Goal: Information Seeking & Learning: Compare options

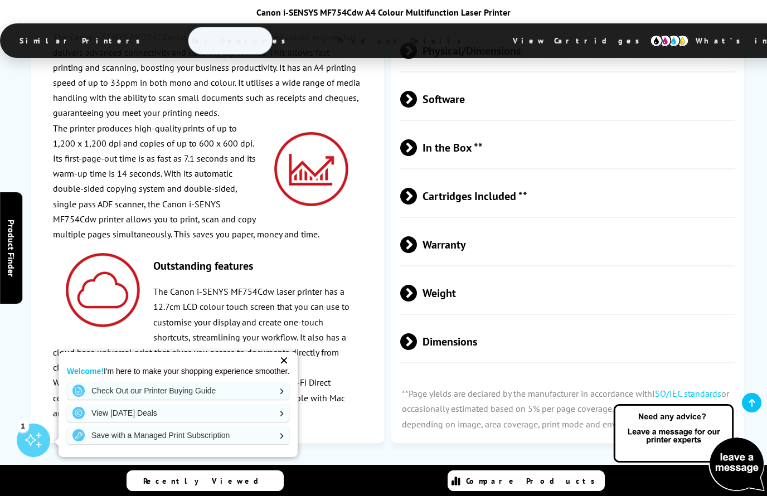
scroll to position [3207, 0]
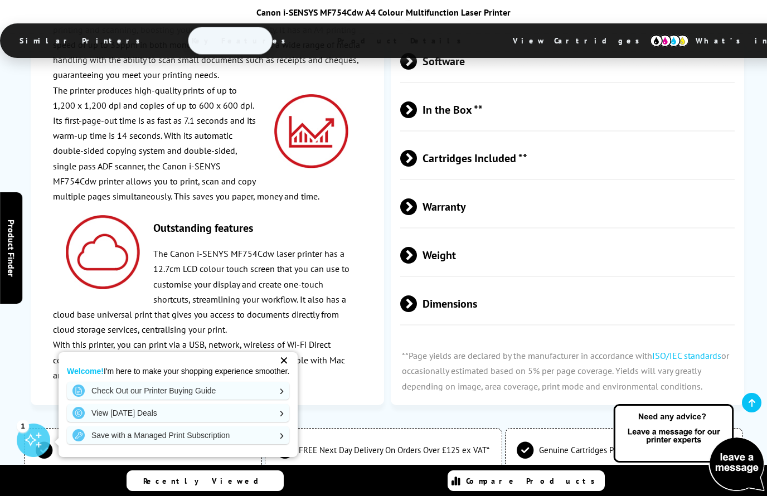
click at [587, 283] on span "Dimensions" at bounding box center [567, 304] width 334 height 42
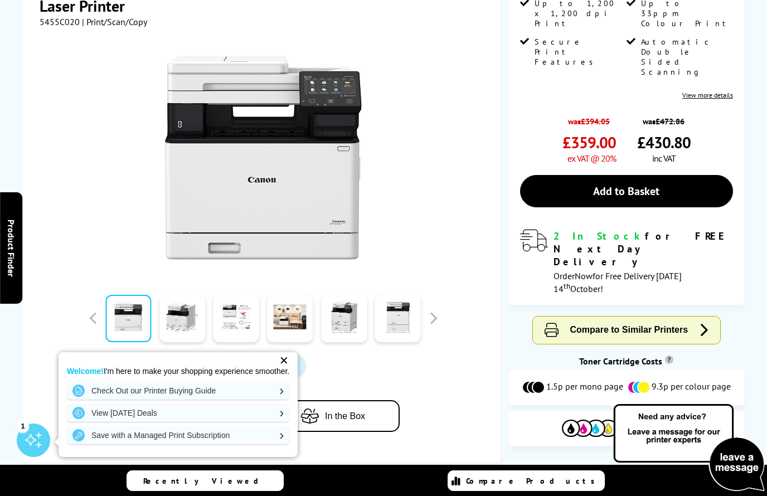
scroll to position [0, 0]
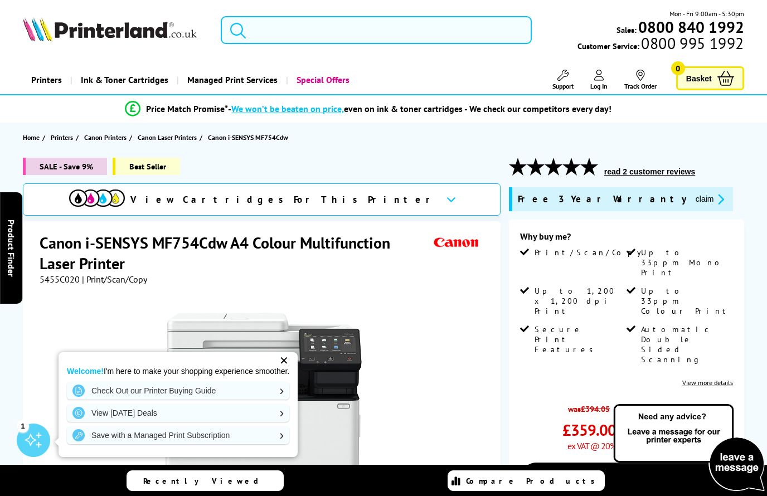
click at [355, 36] on input "search" at bounding box center [376, 30] width 311 height 28
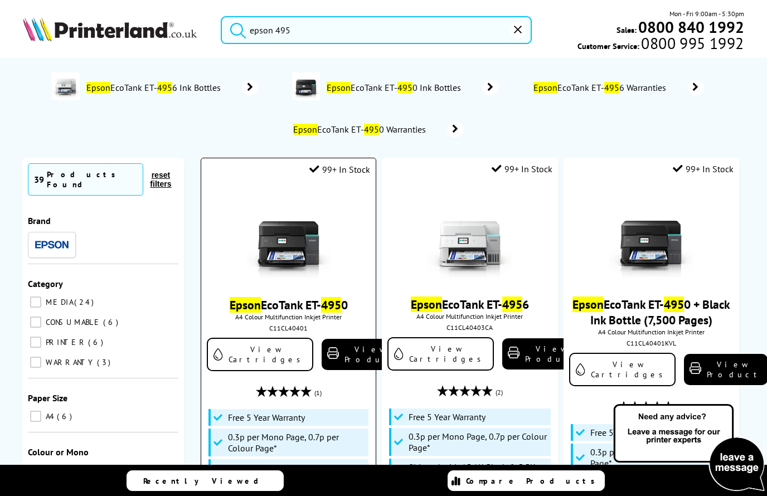
type input "epson 495"
click at [311, 264] on img at bounding box center [289, 236] width 84 height 84
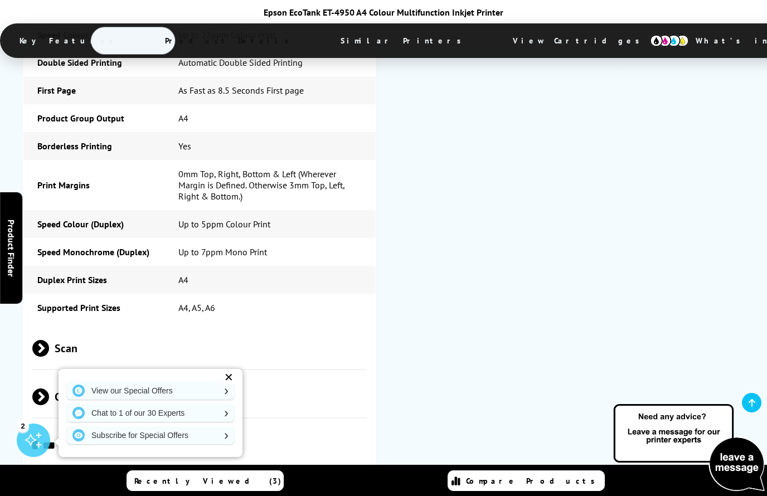
scroll to position [1764, 0]
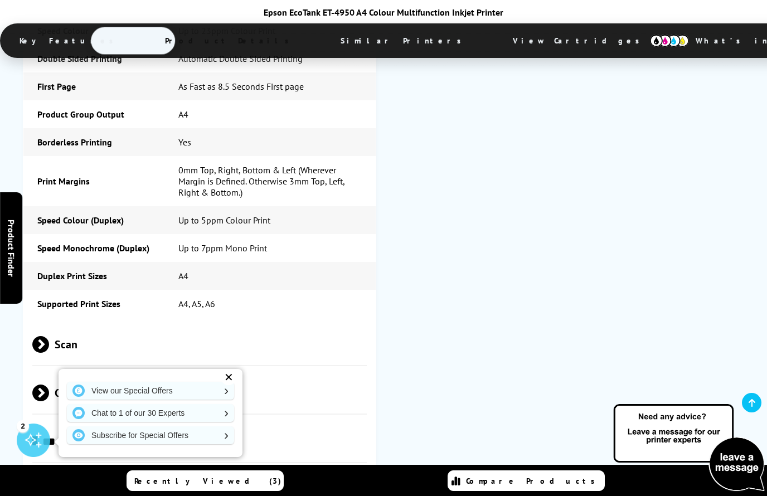
click at [331, 323] on span "Scan" at bounding box center [199, 344] width 334 height 42
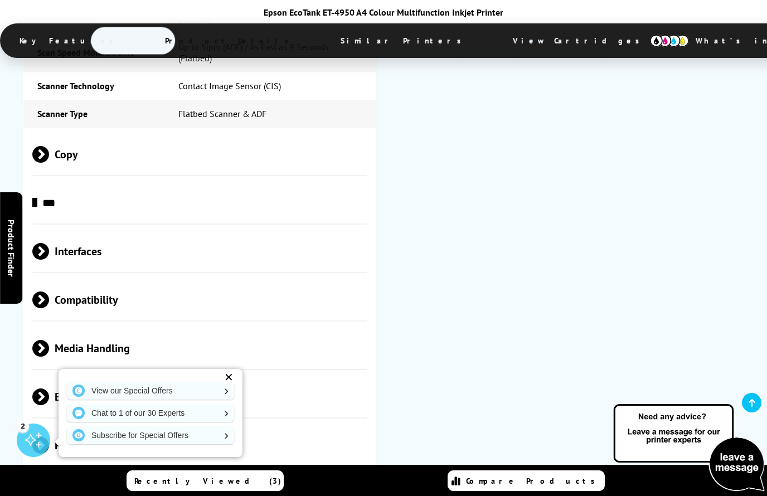
scroll to position [2347, 0]
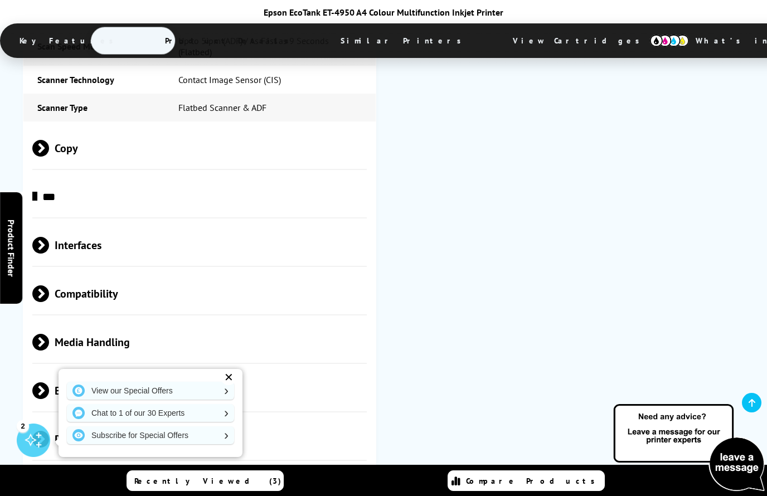
click at [312, 321] on span "Media Handling" at bounding box center [199, 342] width 334 height 42
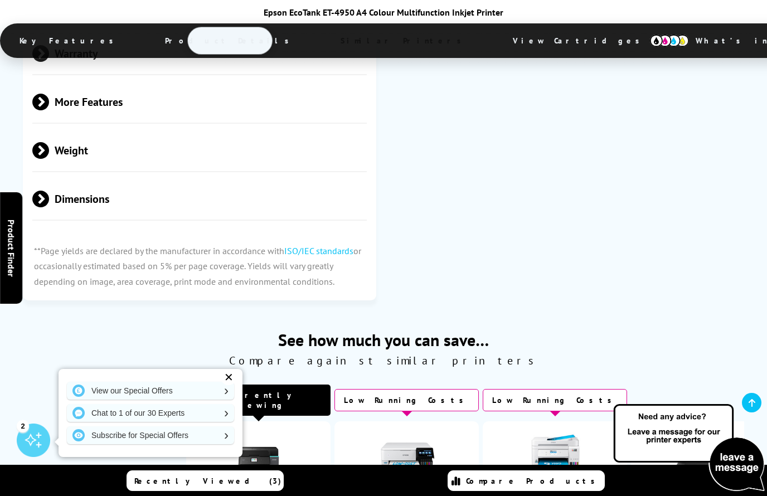
scroll to position [3373, 0]
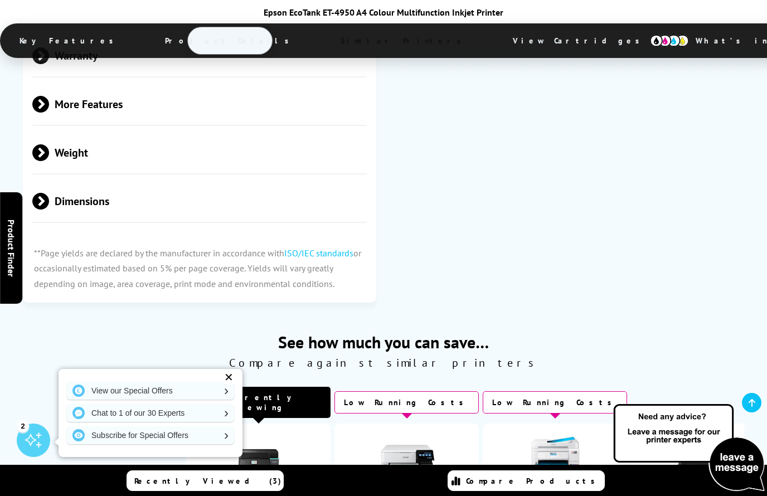
click at [178, 180] on span "Dimensions" at bounding box center [199, 201] width 334 height 42
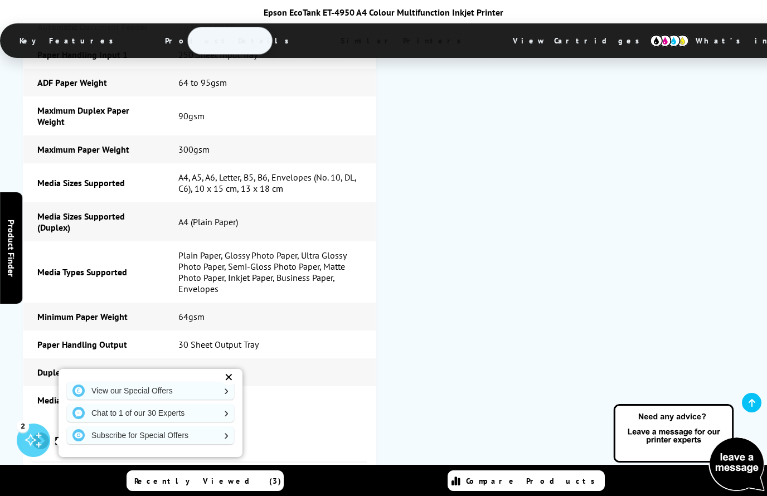
scroll to position [2659, 0]
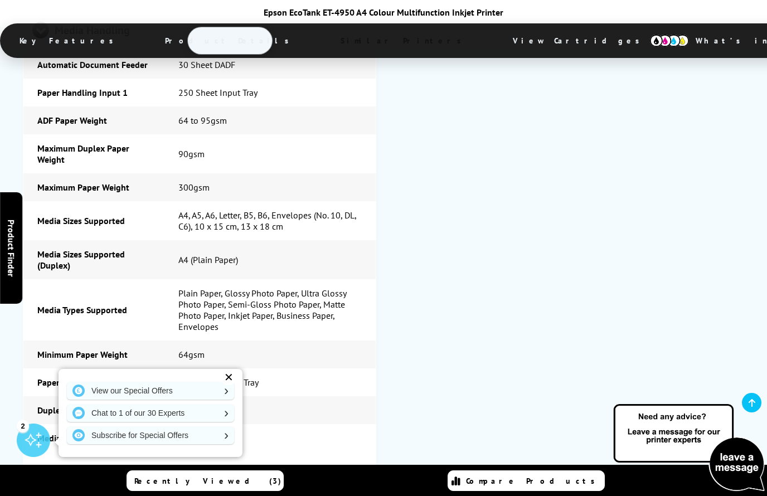
click at [431, 273] on div "Glossary Of Printer Terms Print Speed Monochrome Up to 35ppm Mono Print Printer…" at bounding box center [383, 53] width 721 height 2092
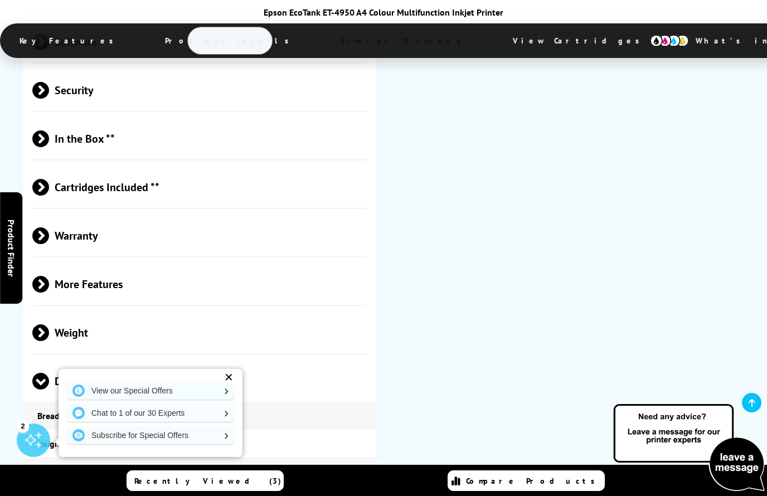
scroll to position [3202, 0]
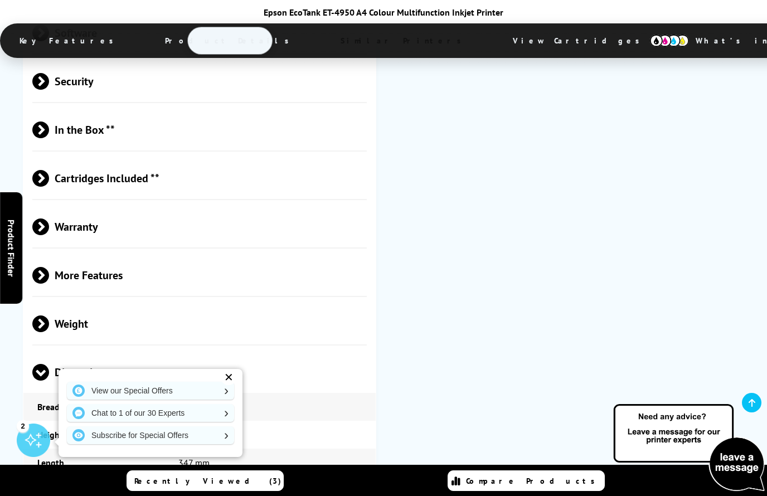
click at [347, 254] on span "More Features" at bounding box center [199, 275] width 334 height 42
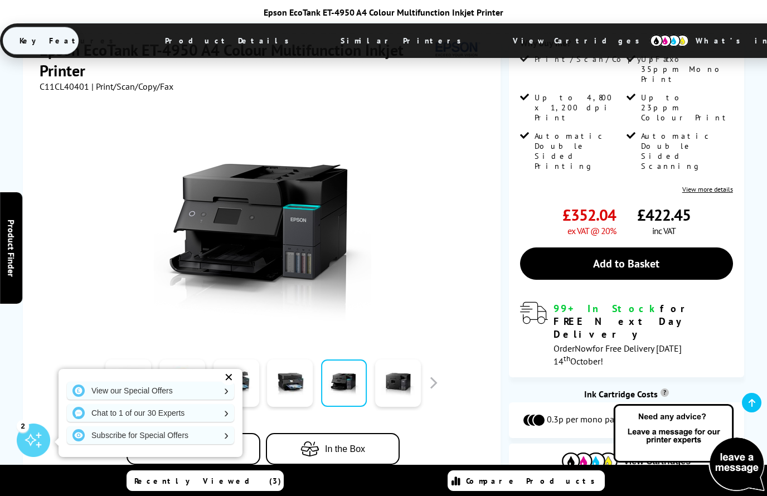
scroll to position [295, 0]
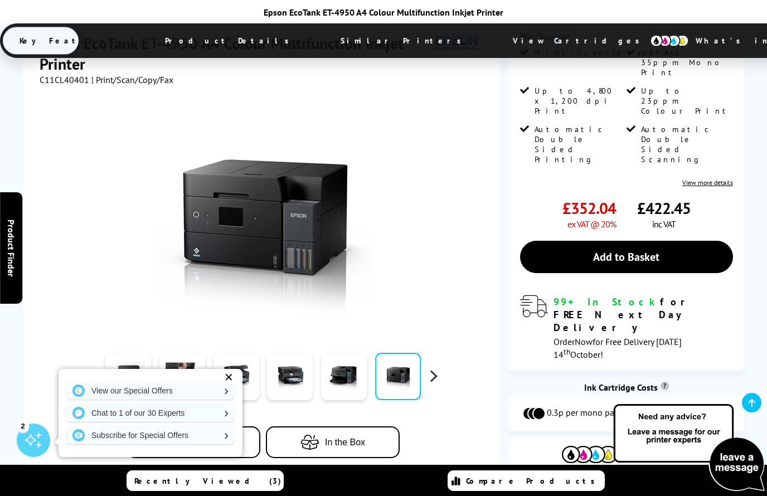
click at [441, 368] on button "button" at bounding box center [433, 376] width 17 height 17
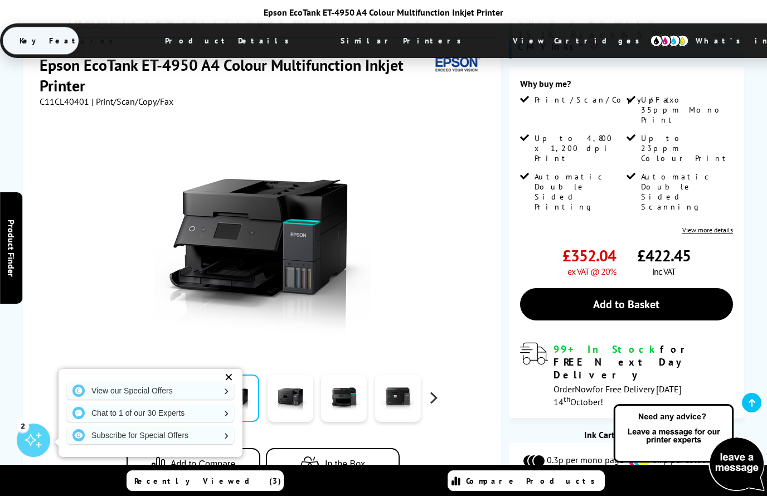
scroll to position [214, 0]
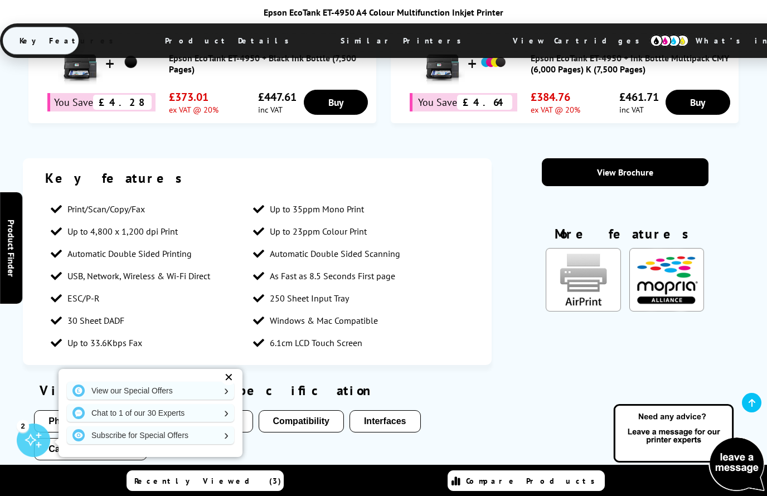
scroll to position [824, 0]
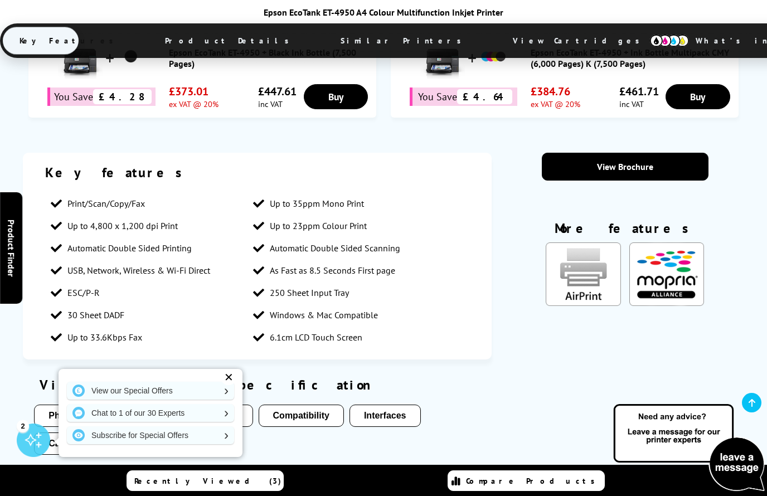
click at [344, 405] on ul "Physical/Dimensions Media Handling Compatibility Interfaces Cartridges Included" at bounding box center [257, 433] width 446 height 56
click at [147, 405] on button "Physical/Dimensions" at bounding box center [93, 416] width 118 height 22
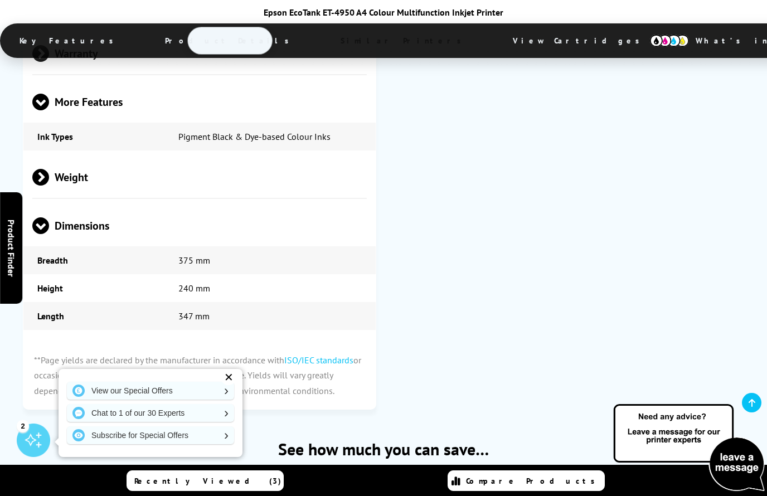
scroll to position [3586, 0]
